Goal: Task Accomplishment & Management: Complete application form

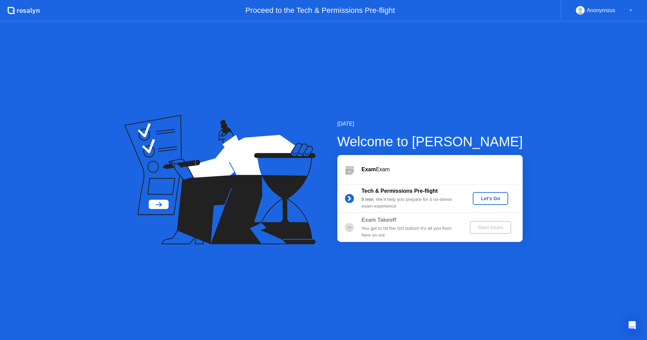
click at [489, 199] on div "Let's Go" at bounding box center [491, 198] width 30 height 5
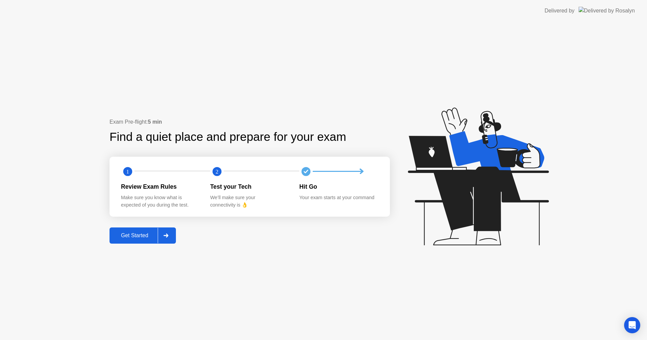
click at [139, 236] on div "Get Started" at bounding box center [135, 236] width 46 height 6
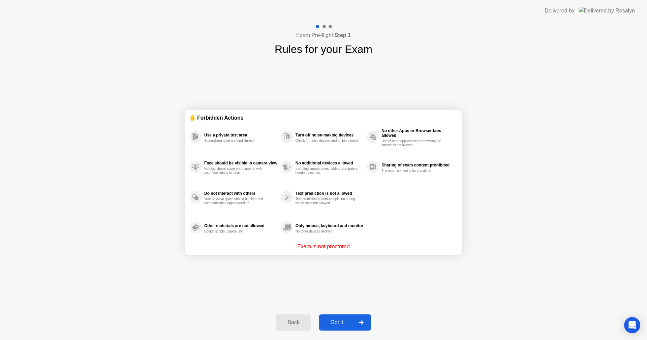
click at [345, 322] on div "Got it" at bounding box center [337, 323] width 32 height 6
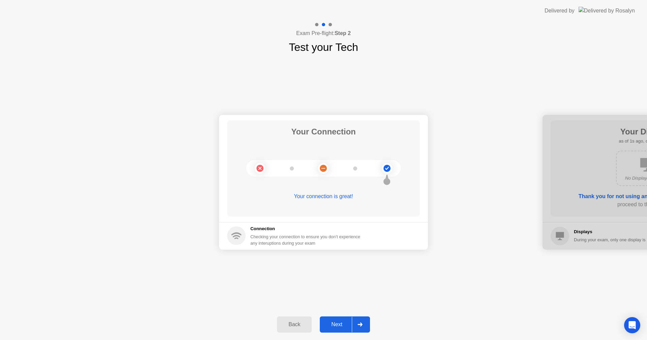
click at [345, 324] on div "Next" at bounding box center [337, 325] width 30 height 6
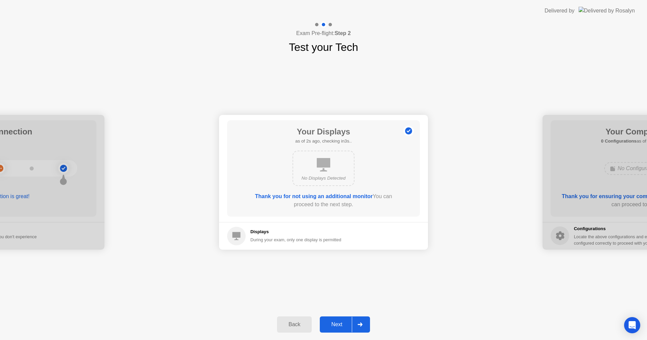
click at [341, 323] on div "Next" at bounding box center [337, 325] width 30 height 6
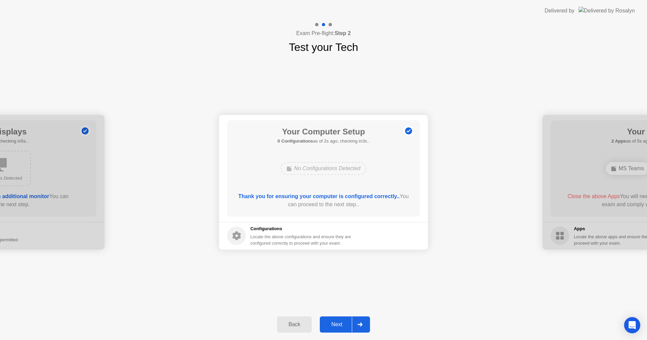
click at [341, 323] on div "Next" at bounding box center [337, 325] width 30 height 6
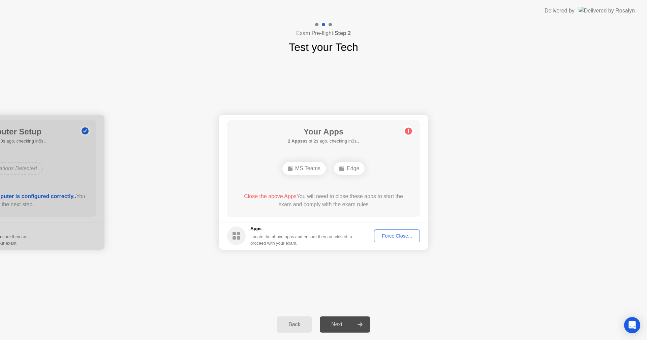
click at [398, 238] on div "Force Close..." at bounding box center [396, 235] width 41 height 5
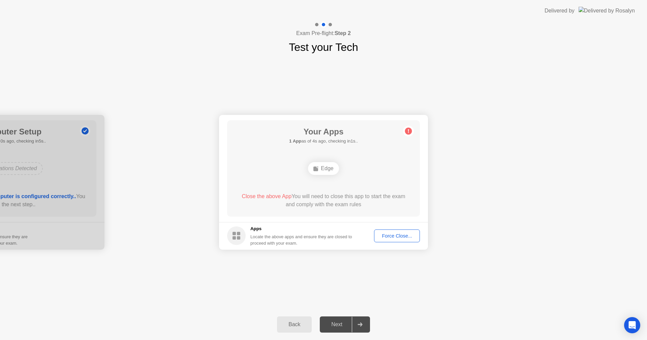
click at [329, 175] on div "Edge" at bounding box center [323, 168] width 154 height 18
click at [399, 241] on button "Force Close..." at bounding box center [397, 236] width 46 height 13
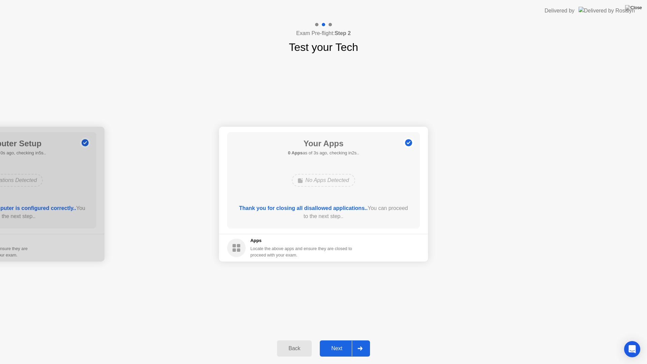
click at [347, 340] on div "Next" at bounding box center [337, 348] width 30 height 6
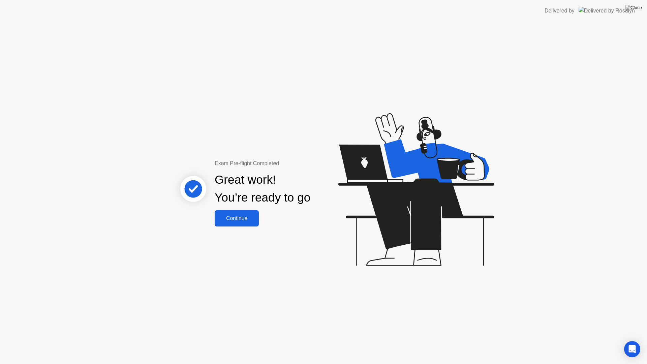
click at [237, 219] on div "Continue" at bounding box center [237, 218] width 40 height 6
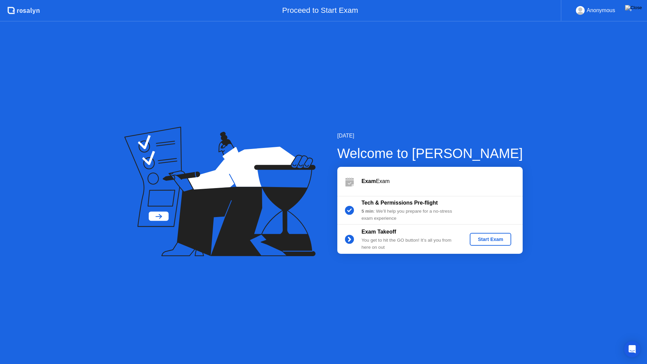
click at [500, 239] on div "Start Exam" at bounding box center [491, 239] width 36 height 5
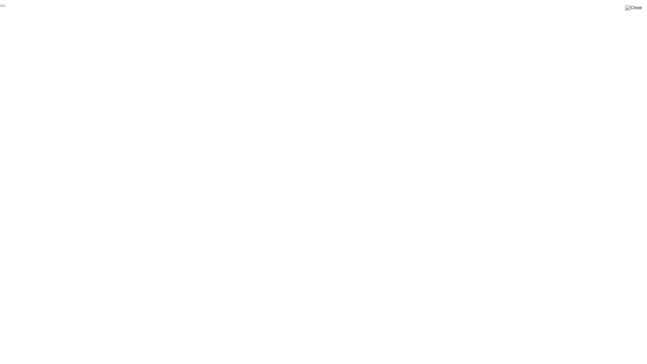
click div "End Proctoring Session"
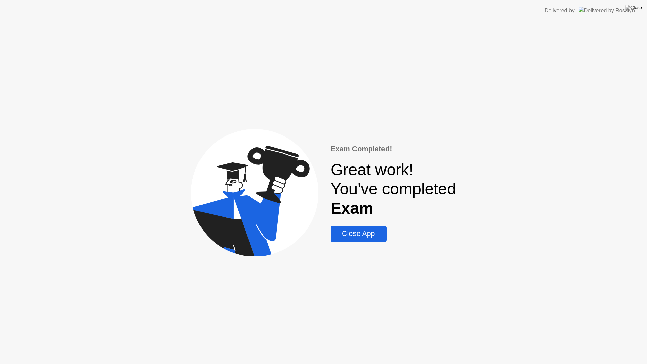
click at [362, 237] on div "Close App" at bounding box center [359, 234] width 52 height 8
